Goal: Find specific page/section: Find specific page/section

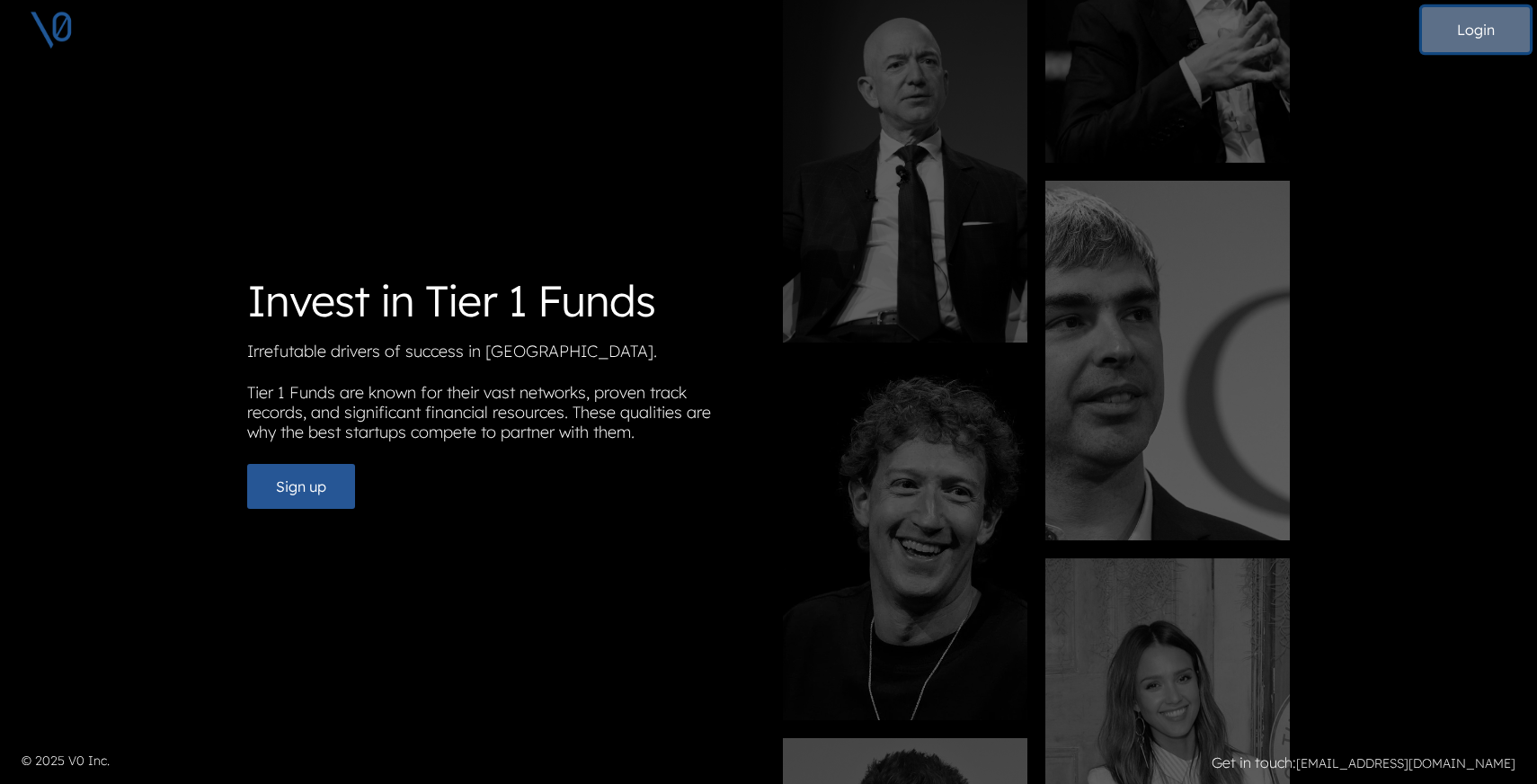
click at [1485, 36] on button "Login" at bounding box center [1476, 29] width 108 height 45
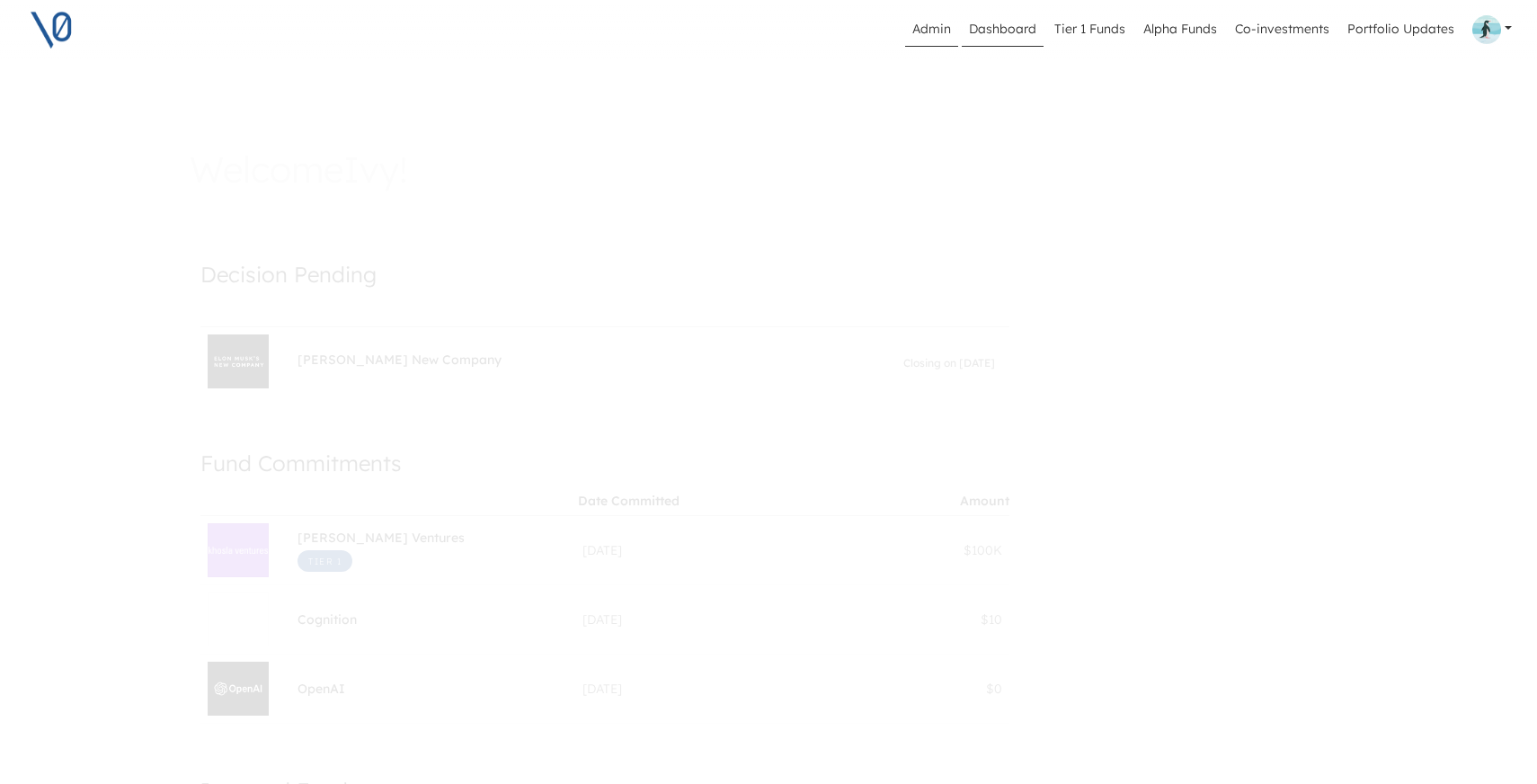
click at [933, 24] on link "Admin" at bounding box center [931, 29] width 53 height 34
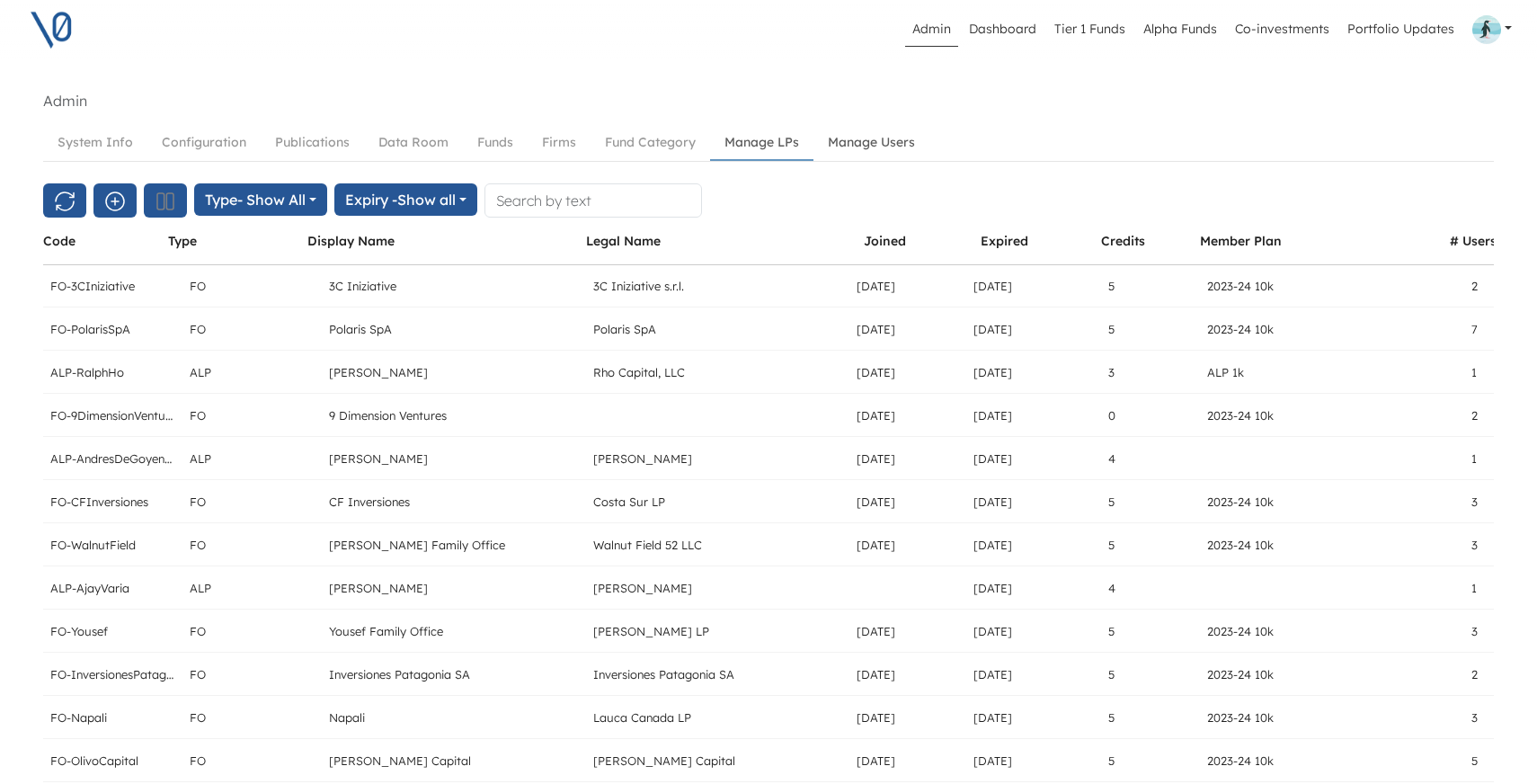
click at [864, 142] on link "Manage Users" at bounding box center [871, 142] width 116 height 33
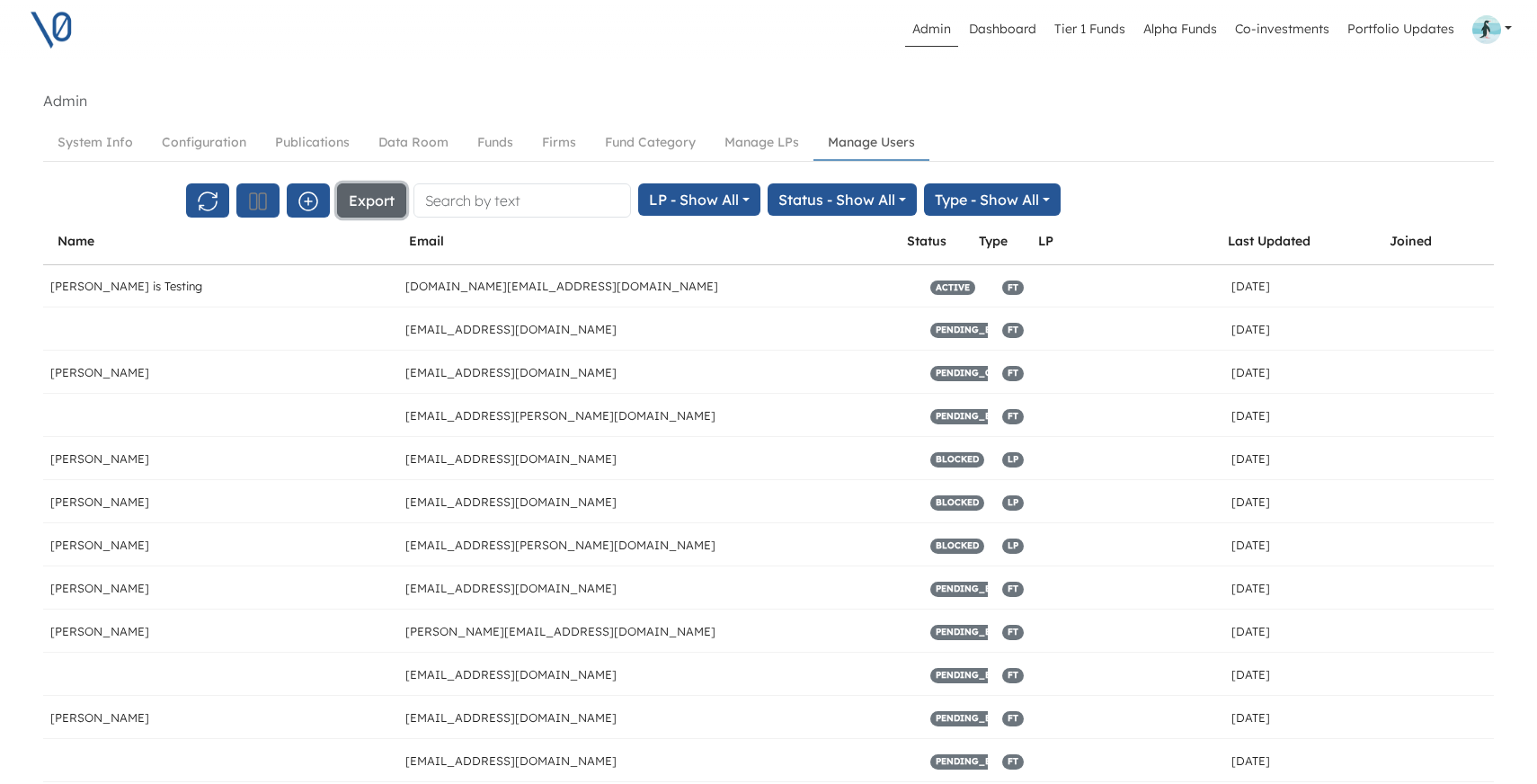
click at [371, 201] on button "Export" at bounding box center [372, 200] width 70 height 34
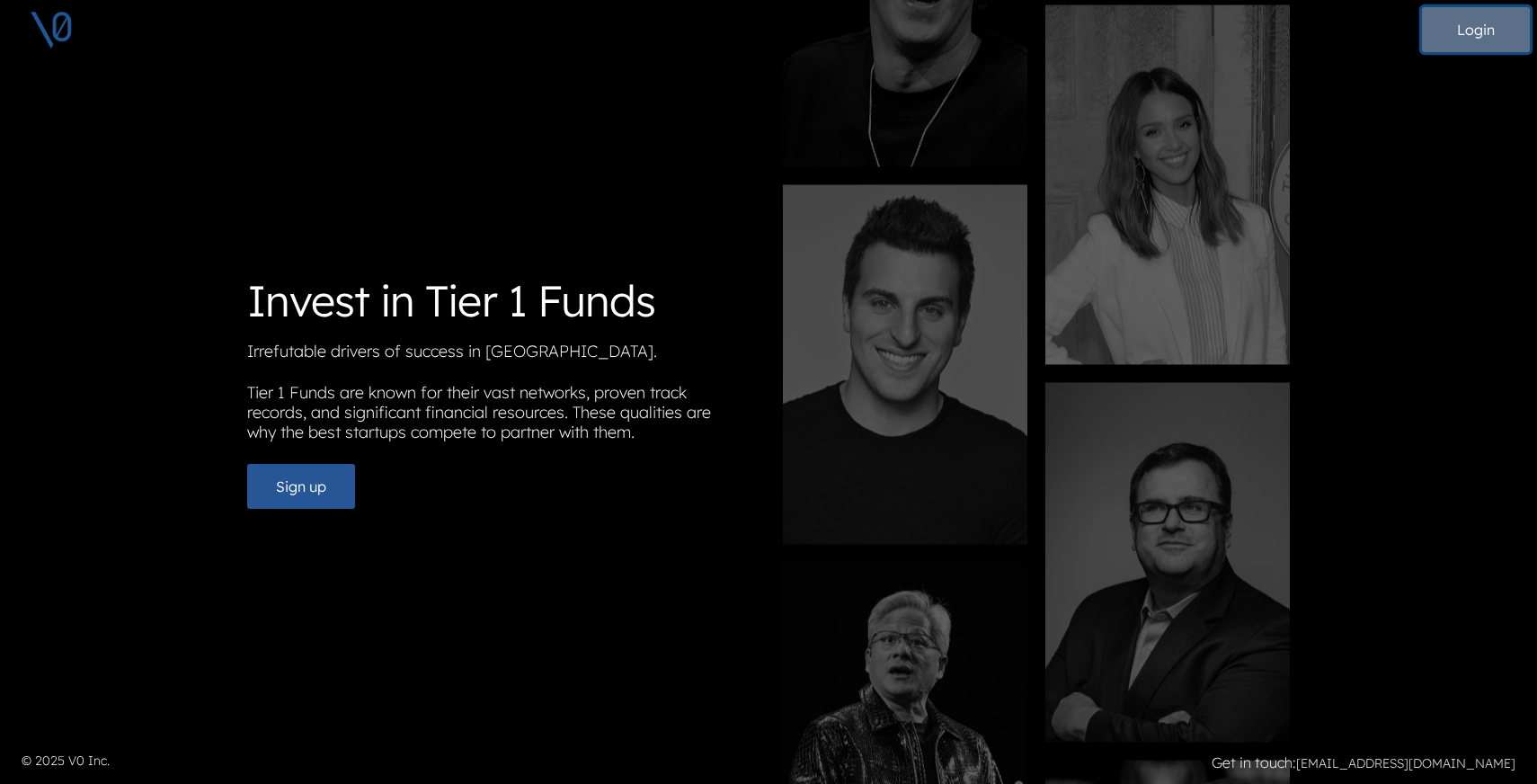
click at [1472, 29] on button "Login" at bounding box center [1476, 29] width 108 height 45
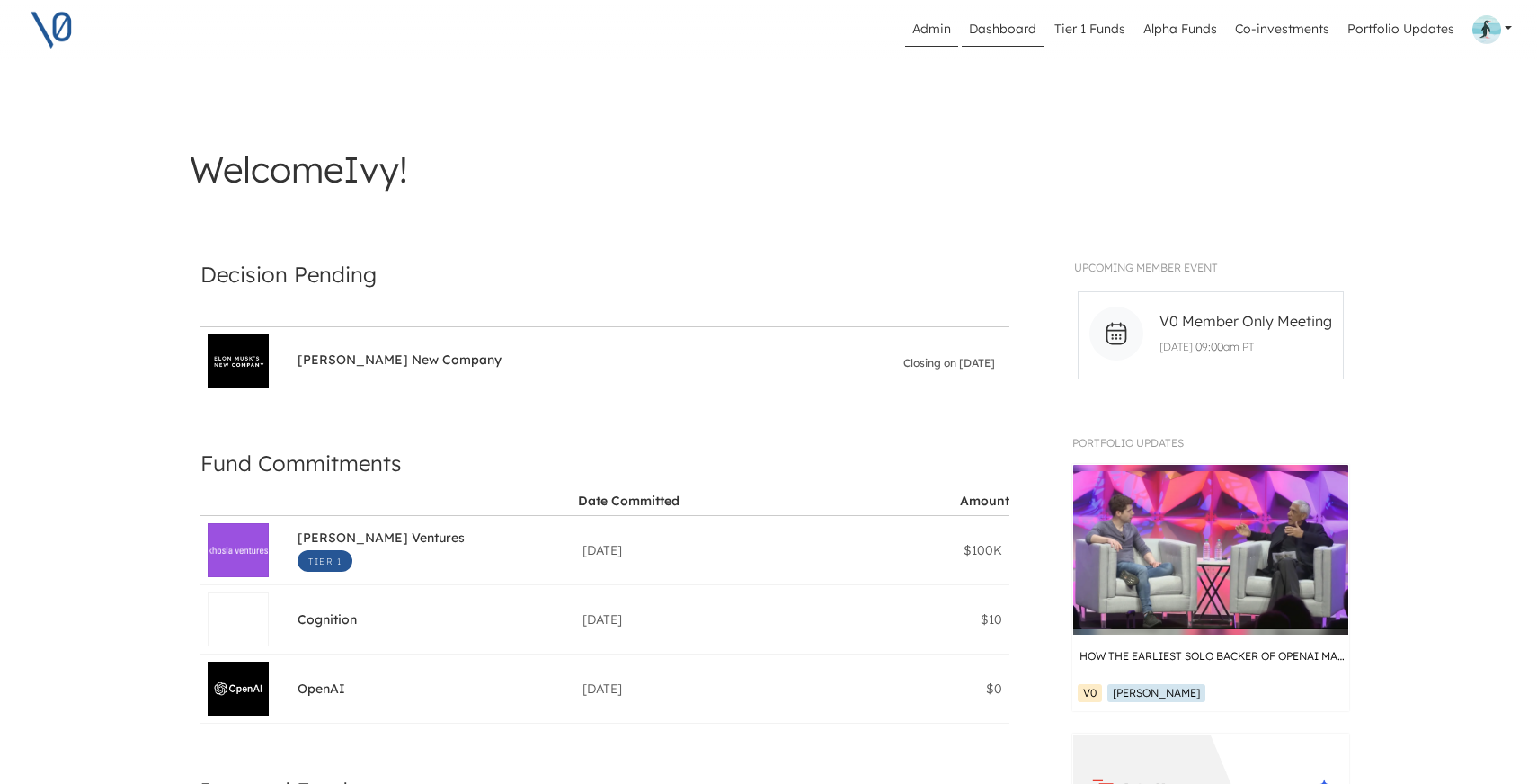
click at [941, 21] on link "Admin" at bounding box center [931, 29] width 53 height 34
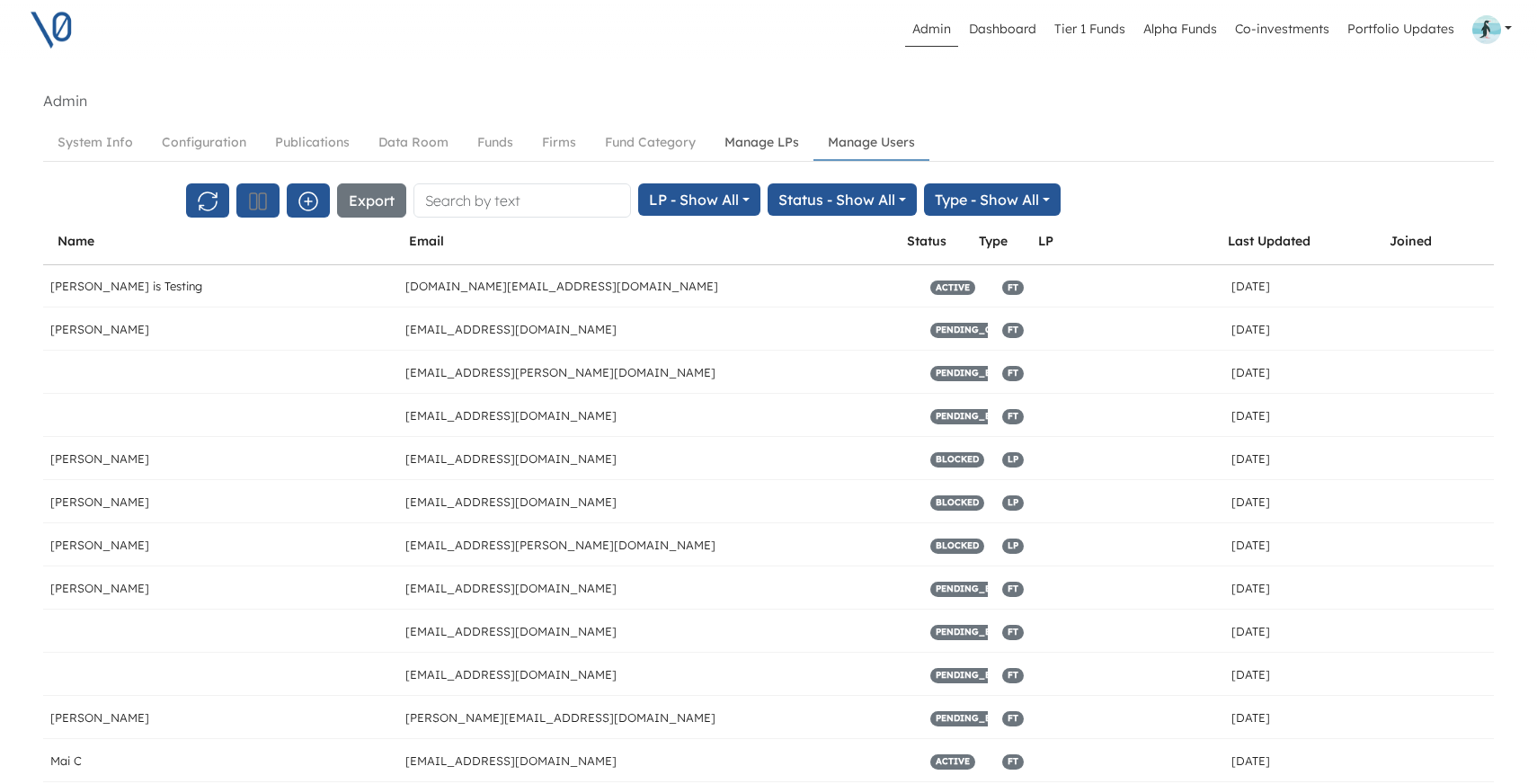
click at [750, 144] on link "Manage LPs" at bounding box center [761, 142] width 103 height 33
